Goal: Find specific page/section: Find specific page/section

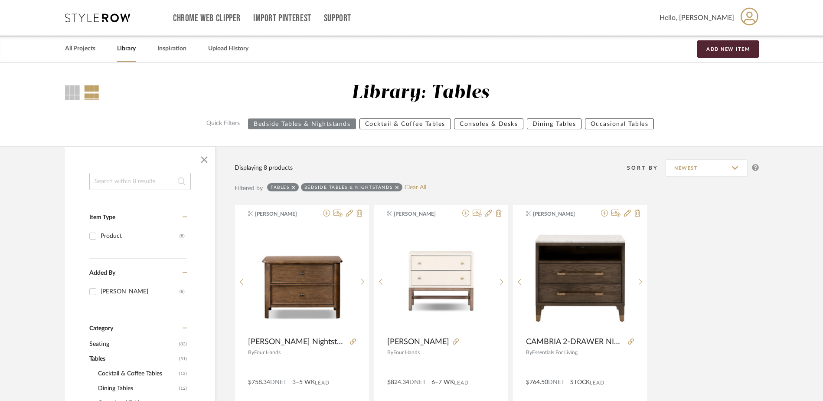
click at [101, 23] on div "Chrome Web Clipper Import Pinterest Support All Projects Library Inspiration Up…" at bounding box center [412, 18] width 694 height 36
click at [102, 20] on icon at bounding box center [97, 17] width 65 height 9
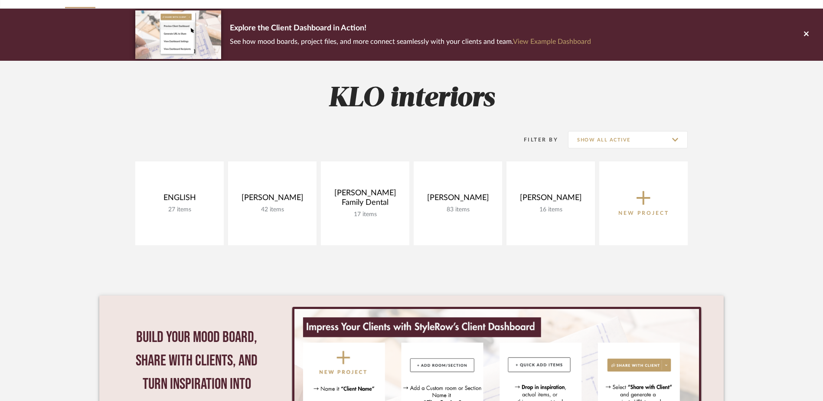
scroll to position [130, 0]
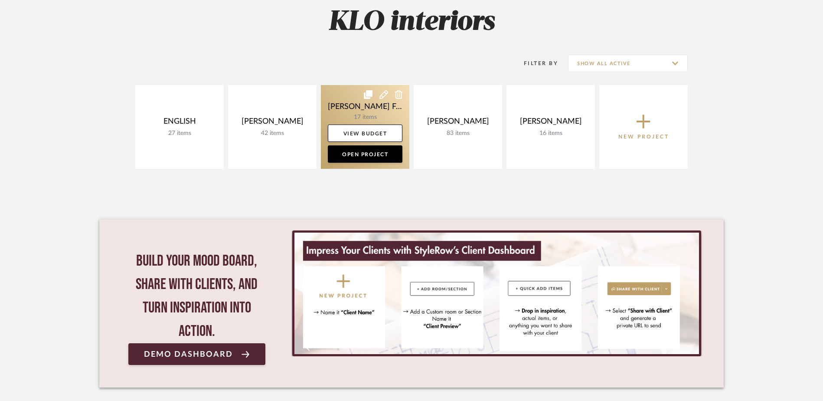
click at [349, 111] on link at bounding box center [365, 127] width 88 height 84
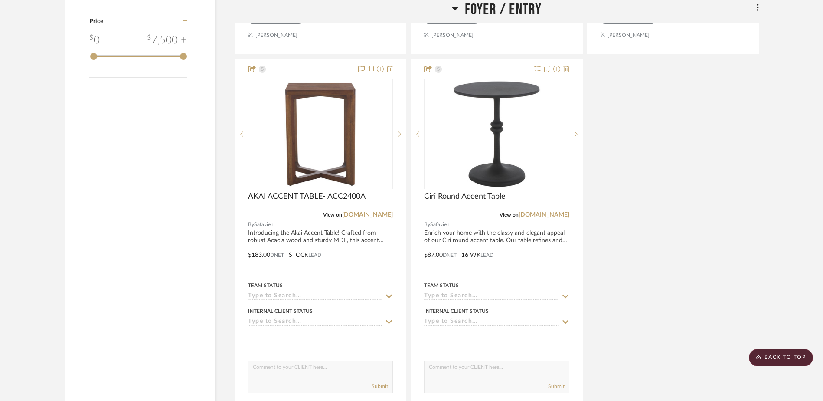
scroll to position [1078, 0]
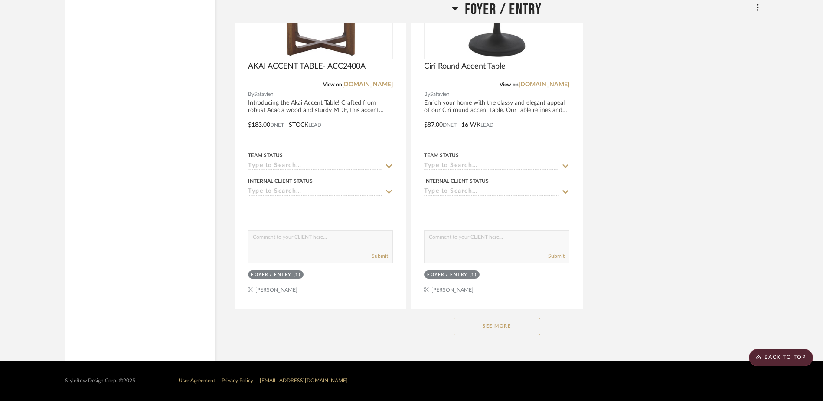
click at [514, 325] on button "See More" at bounding box center [497, 326] width 87 height 17
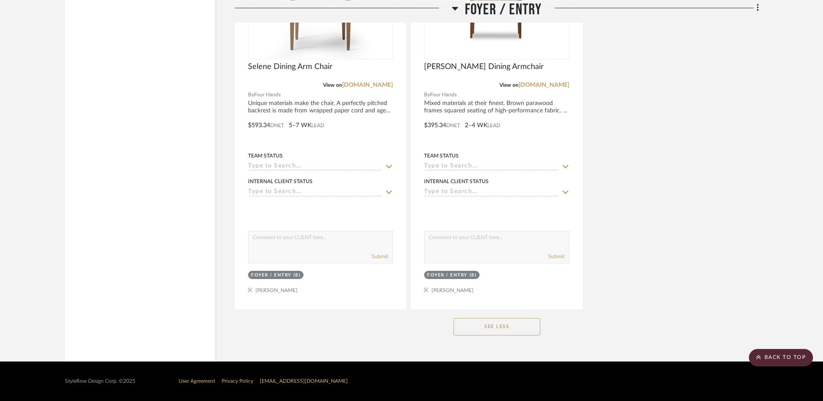
scroll to position [2232, 0]
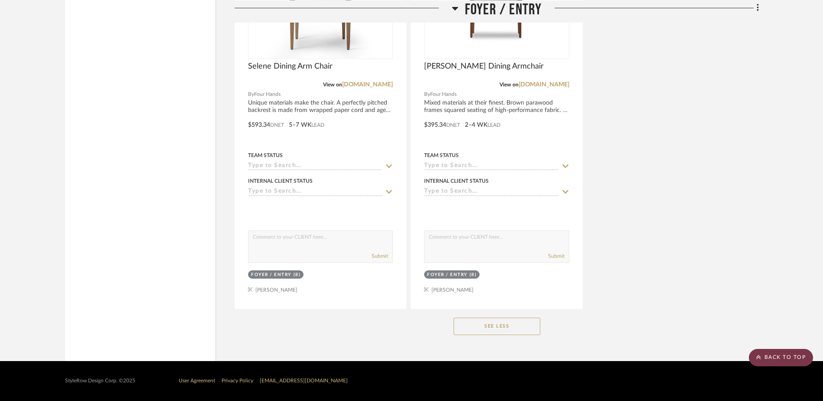
click at [789, 356] on scroll-to-top-button "BACK TO TOP" at bounding box center [781, 357] width 64 height 17
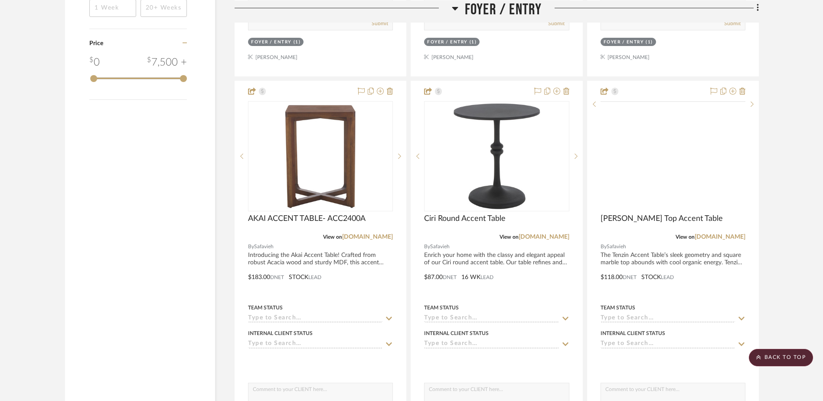
scroll to position [911, 0]
